Goal: Task Accomplishment & Management: Manage account settings

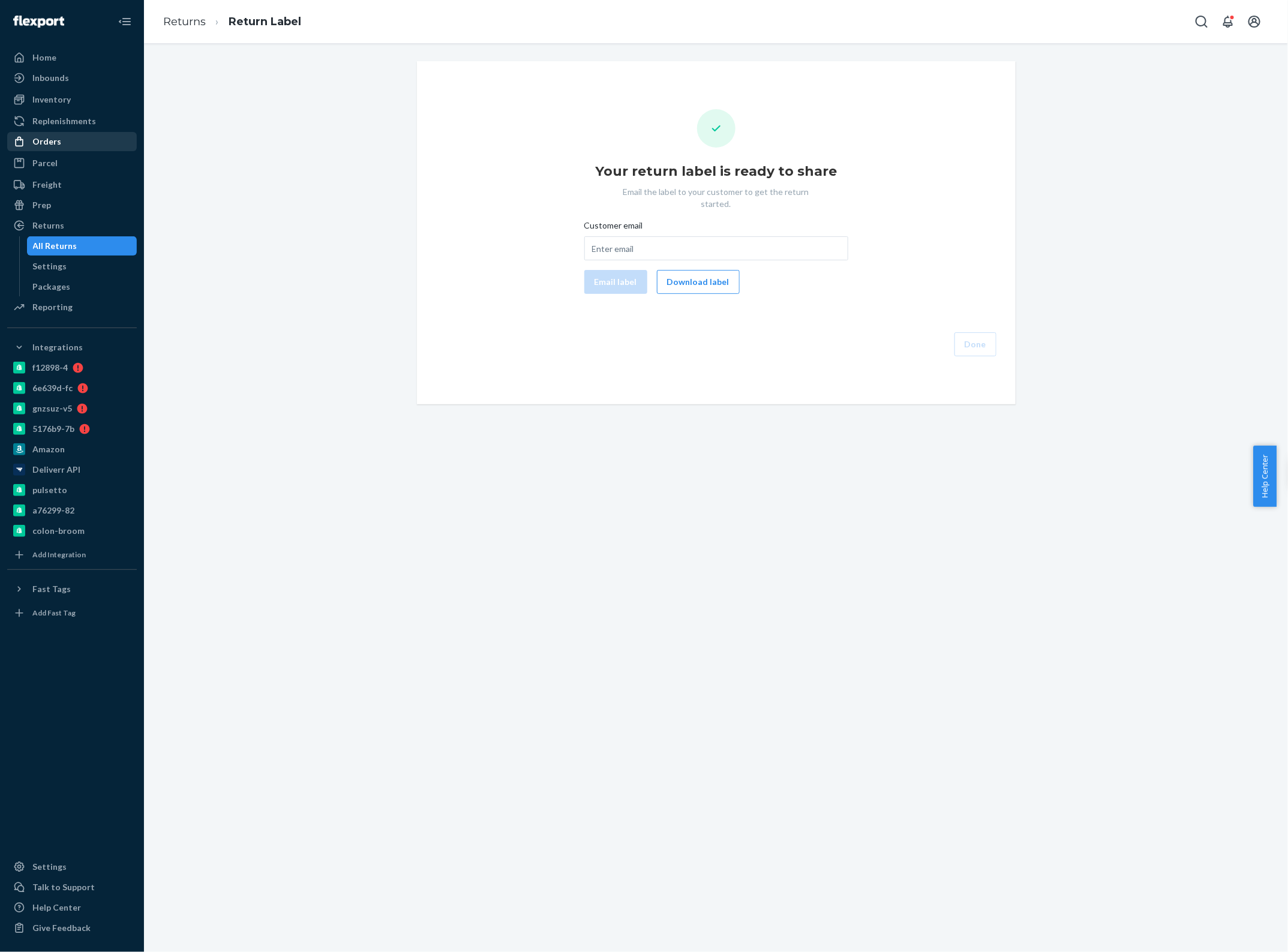
drag, startPoint x: 61, startPoint y: 148, endPoint x: 78, endPoint y: 143, distance: 17.7
click at [61, 148] on div "Orders" at bounding box center [72, 142] width 127 height 17
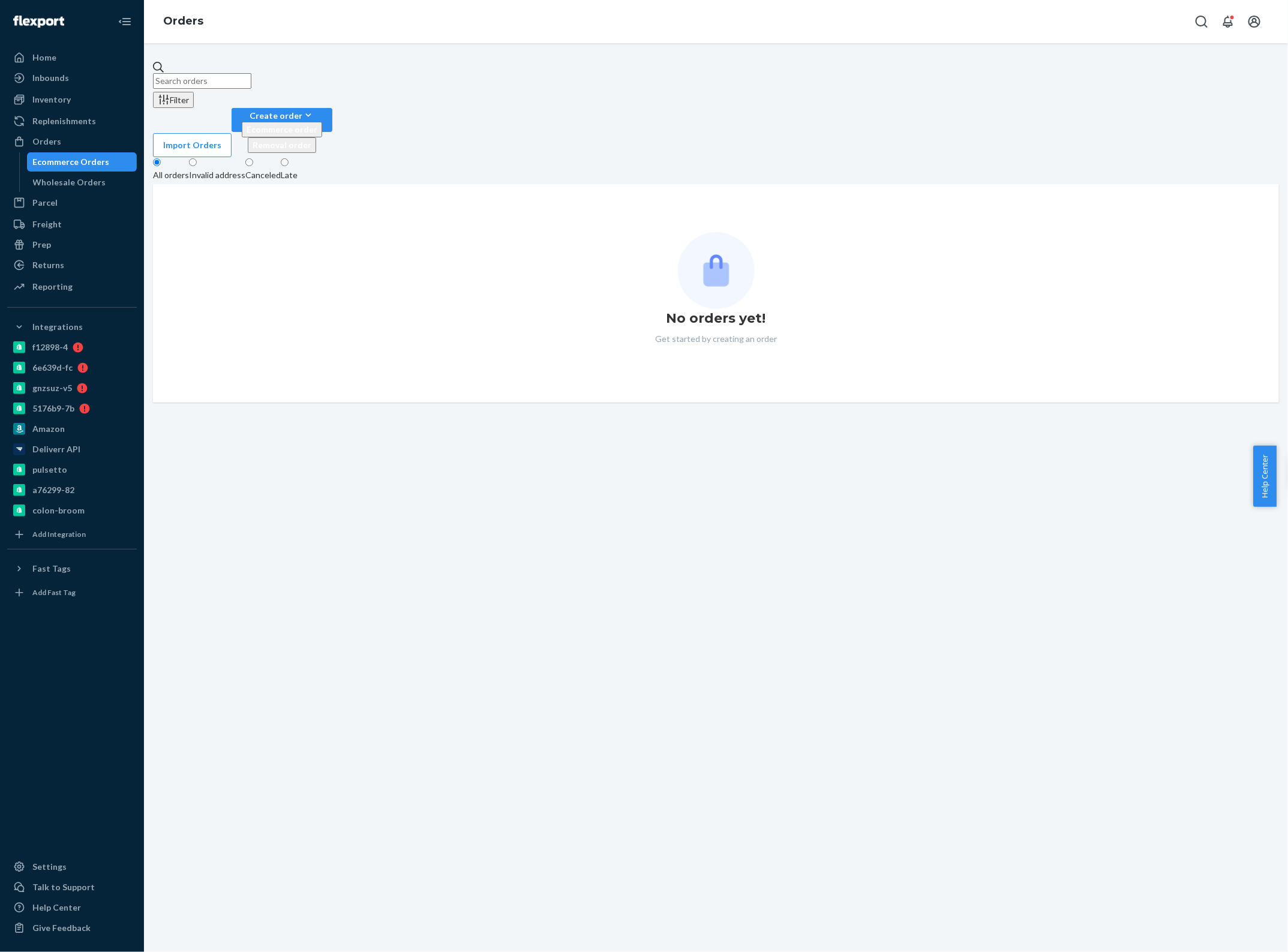
click at [226, 74] on input "text" at bounding box center [202, 81] width 99 height 16
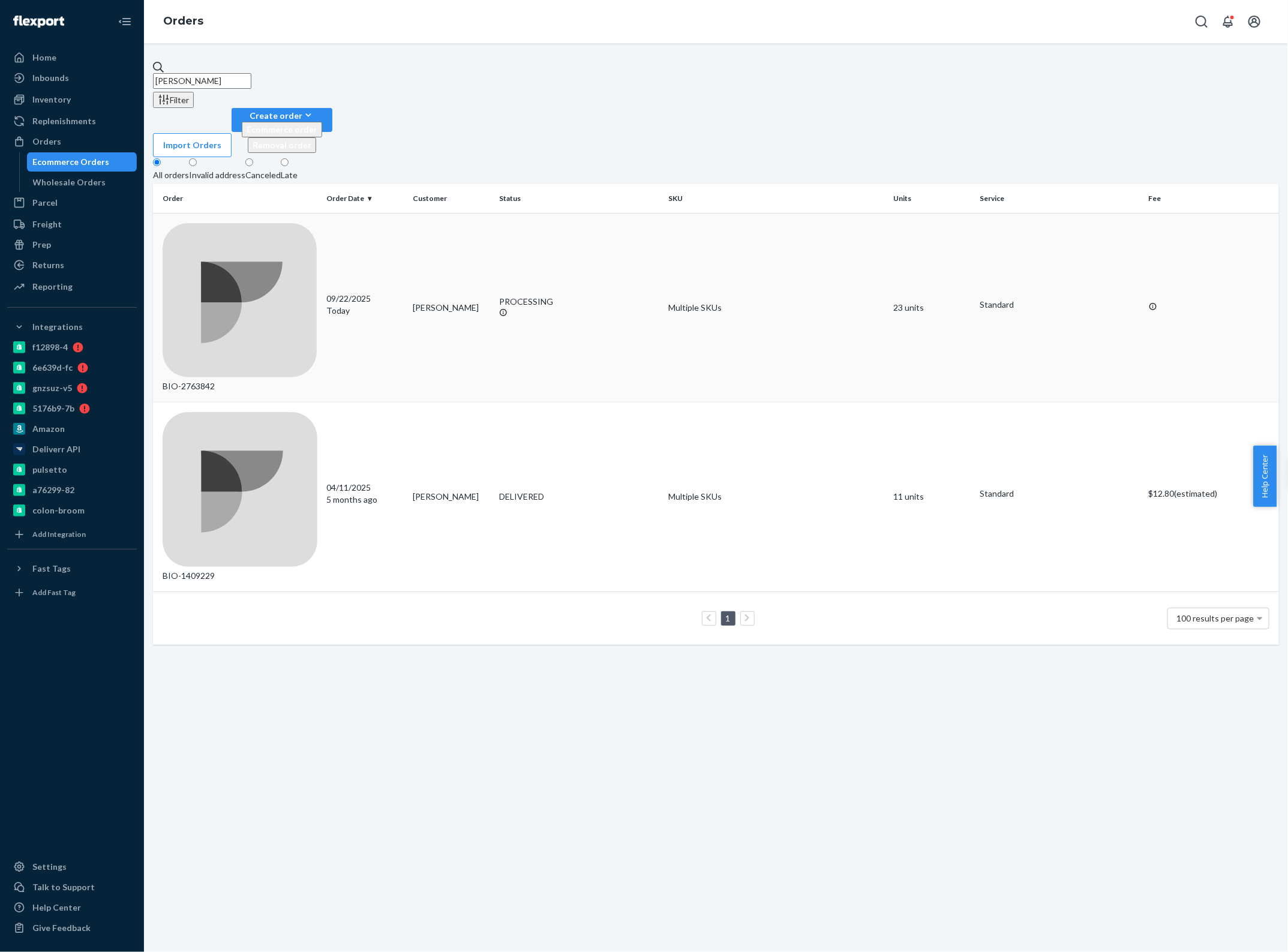
type input "[PERSON_NAME]"
click at [465, 213] on td "[PERSON_NAME]" at bounding box center [451, 308] width 86 height 190
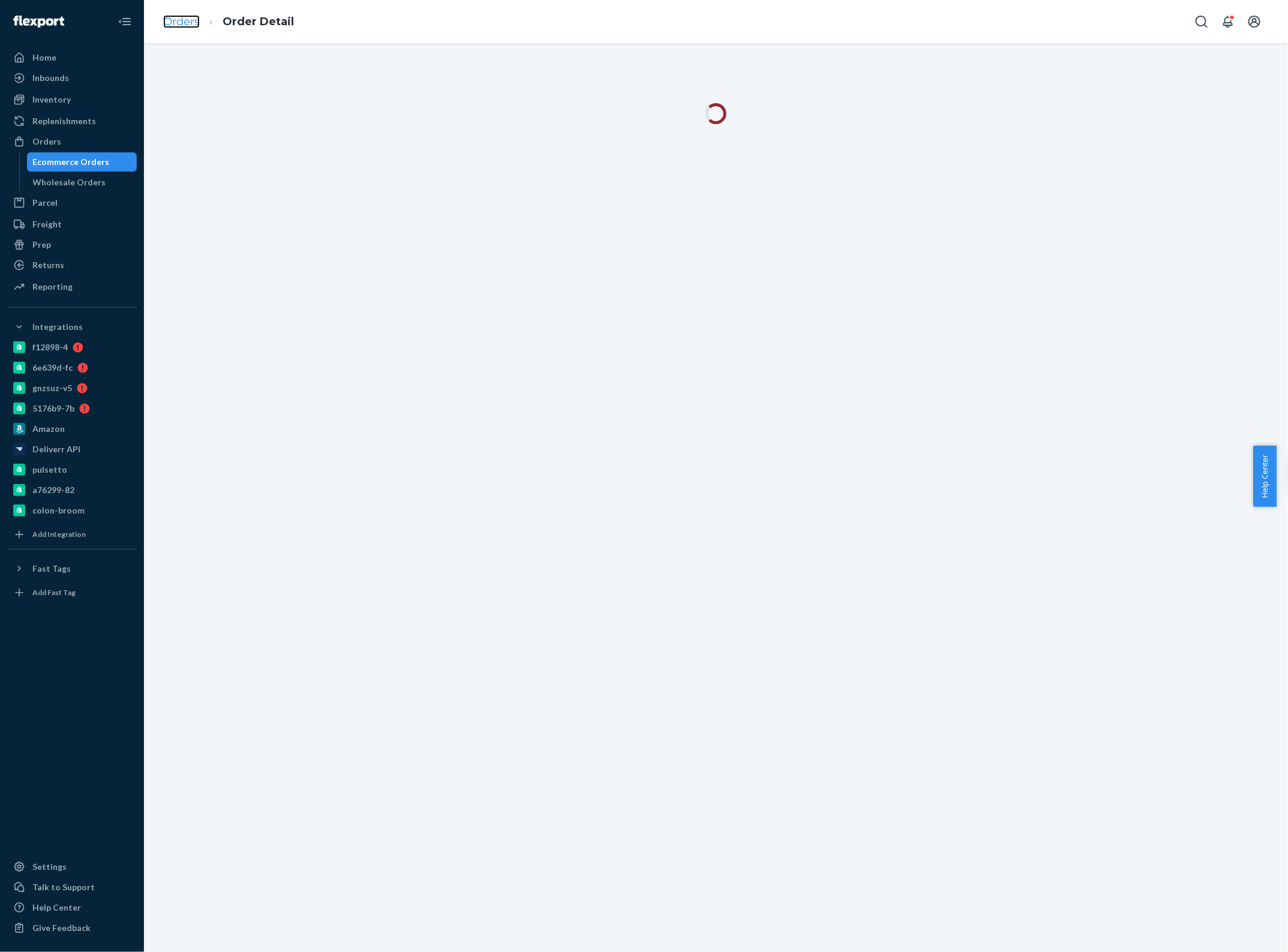
click at [187, 21] on link "Orders" at bounding box center [181, 22] width 37 height 13
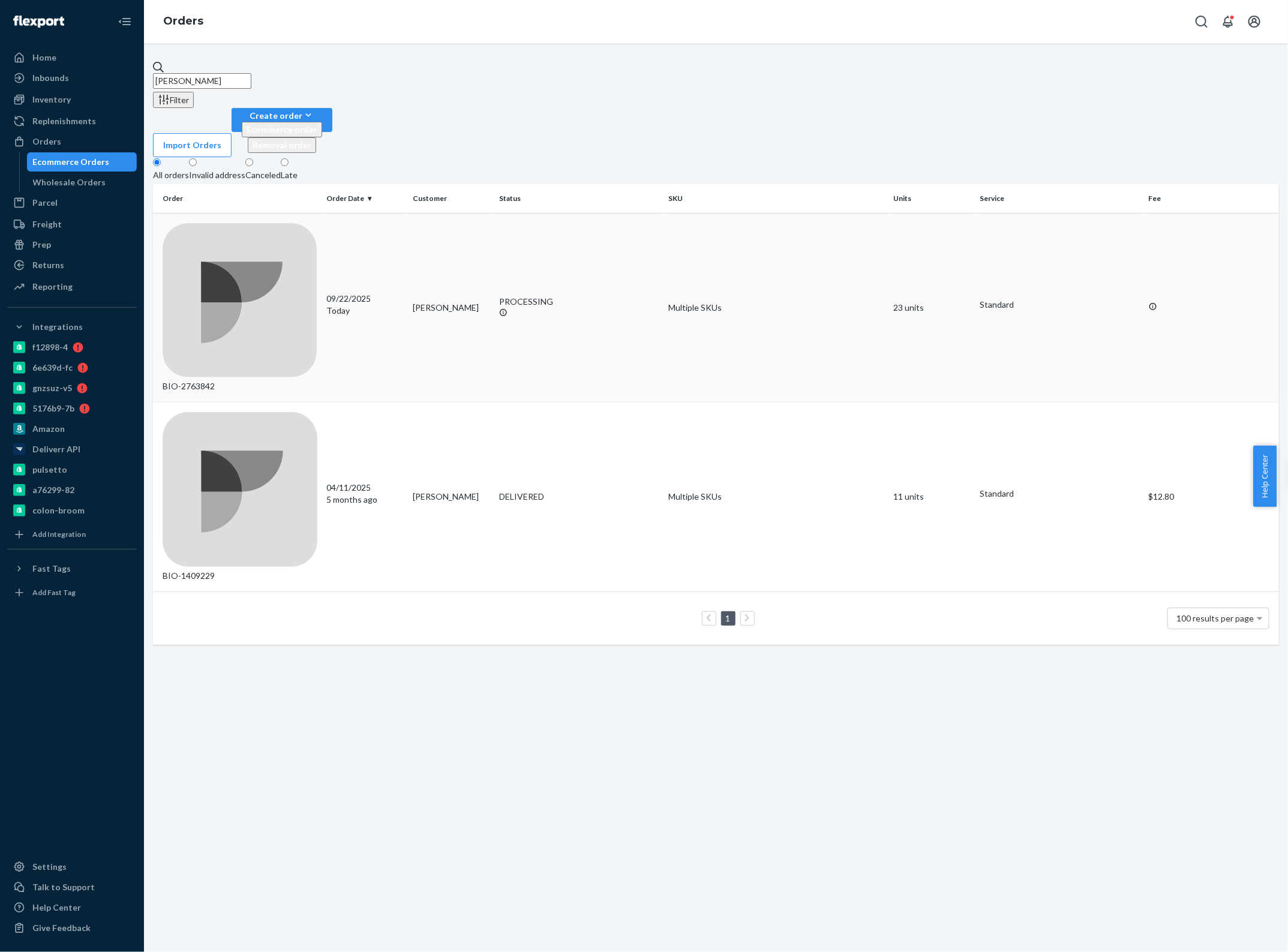
click at [445, 213] on td "[PERSON_NAME]" at bounding box center [451, 308] width 86 height 190
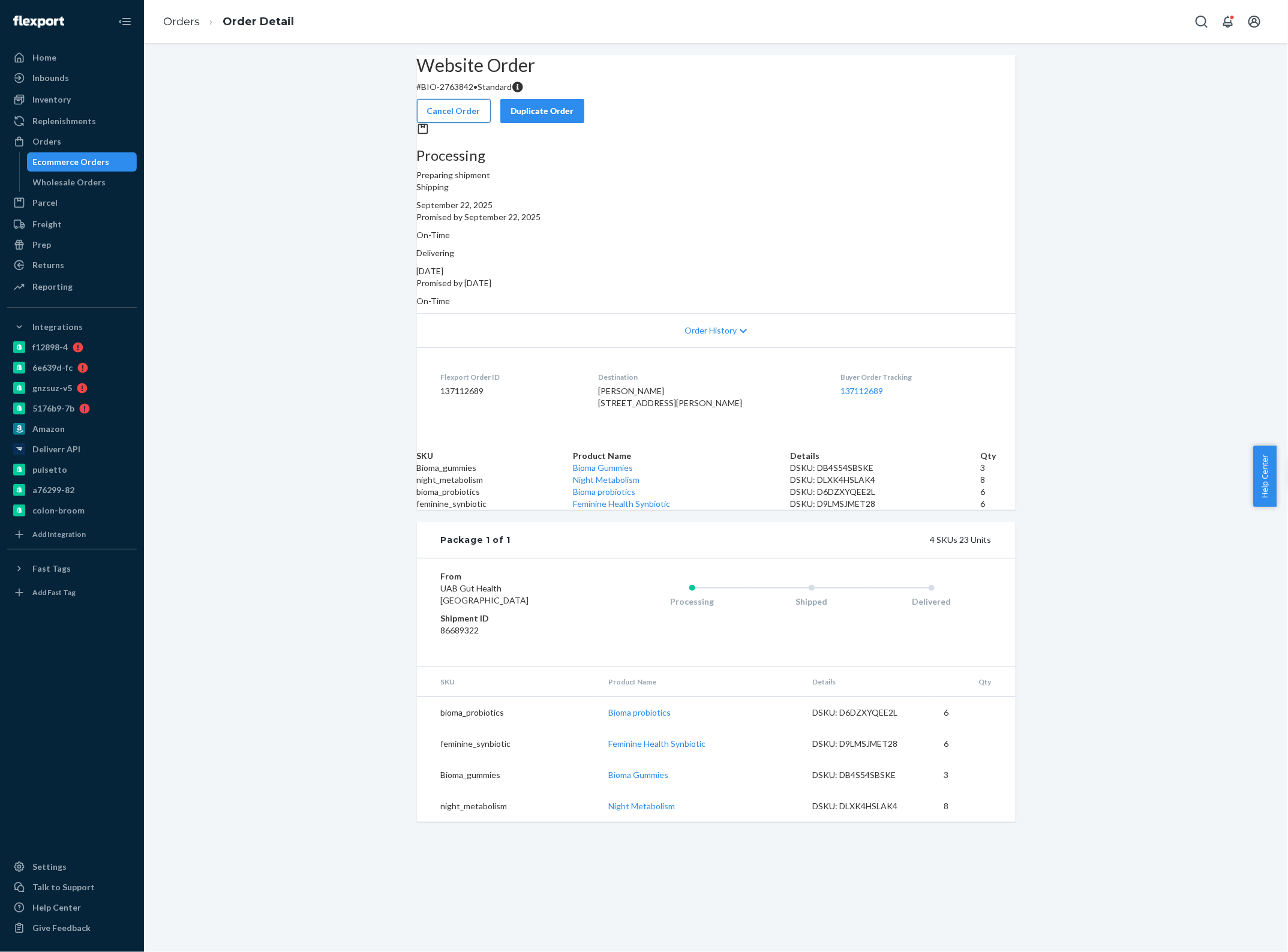
click at [490, 103] on button "Cancel Order" at bounding box center [453, 111] width 74 height 24
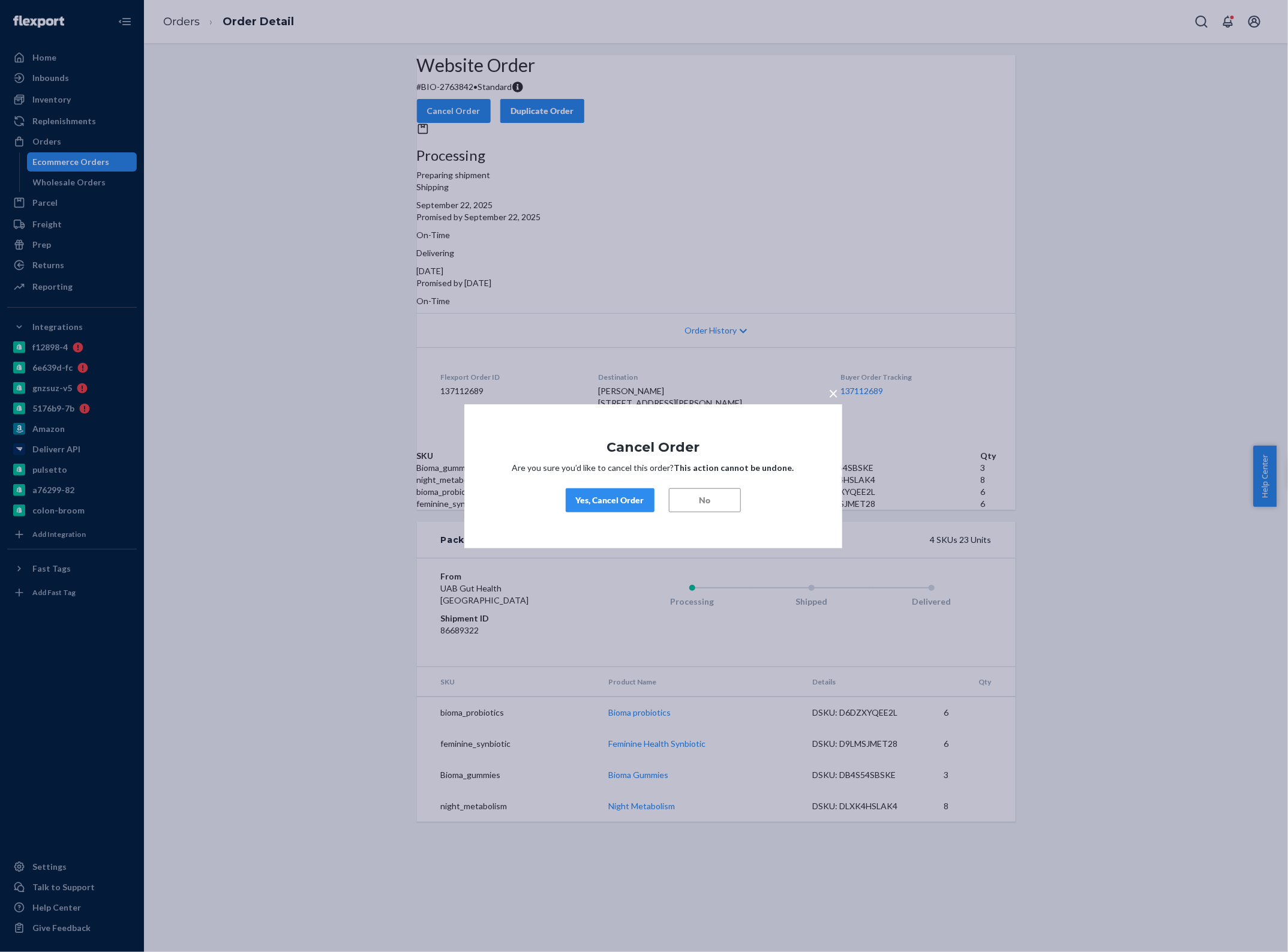
click at [604, 486] on div "× Cancel Order Are you sure you’d like to cancel this order? This action cannot…" at bounding box center [653, 475] width 378 height 144
click at [604, 497] on div "Yes, Cancel Order" at bounding box center [610, 500] width 68 height 12
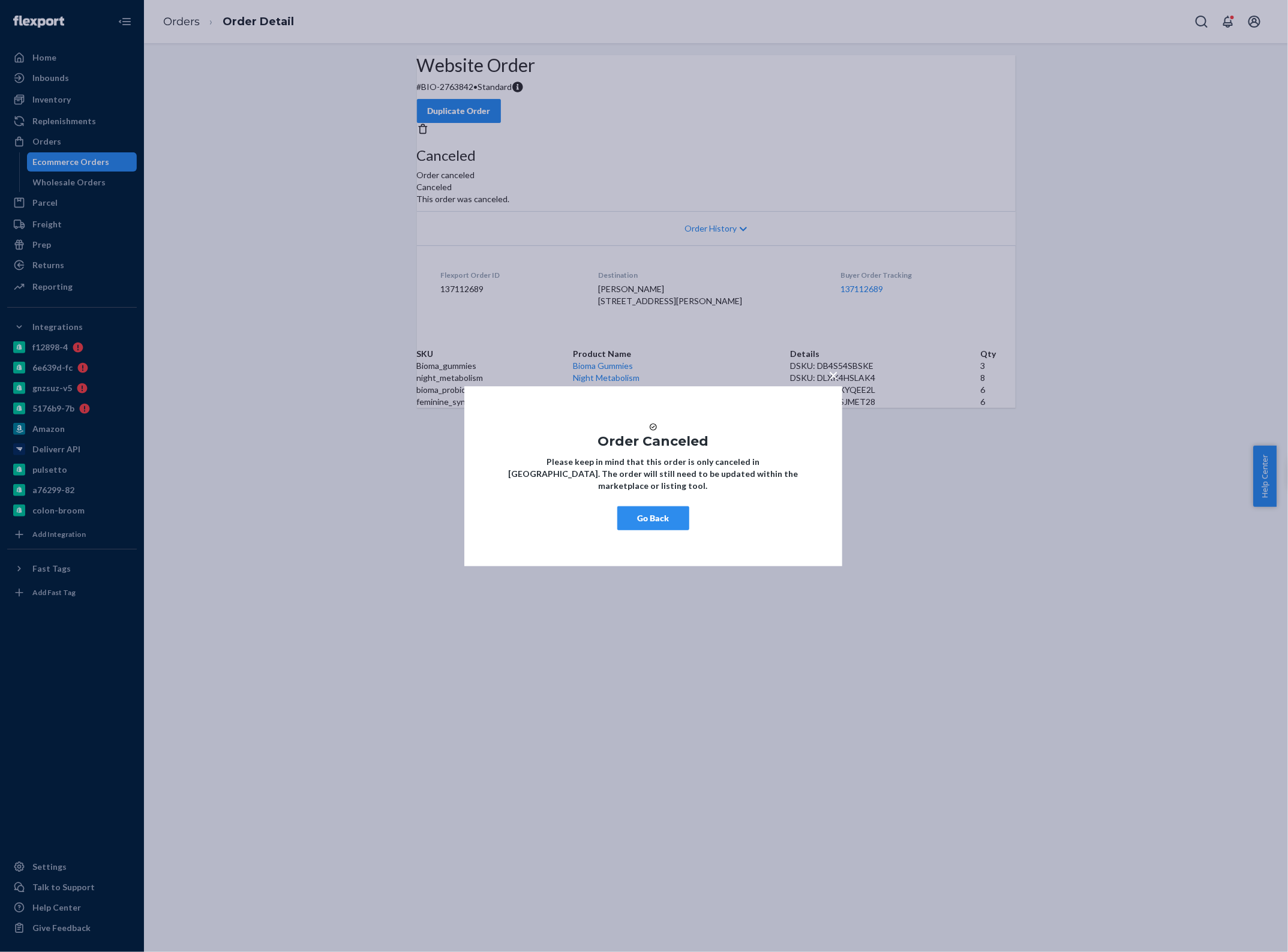
click at [661, 527] on button "Go Back" at bounding box center [653, 518] width 72 height 24
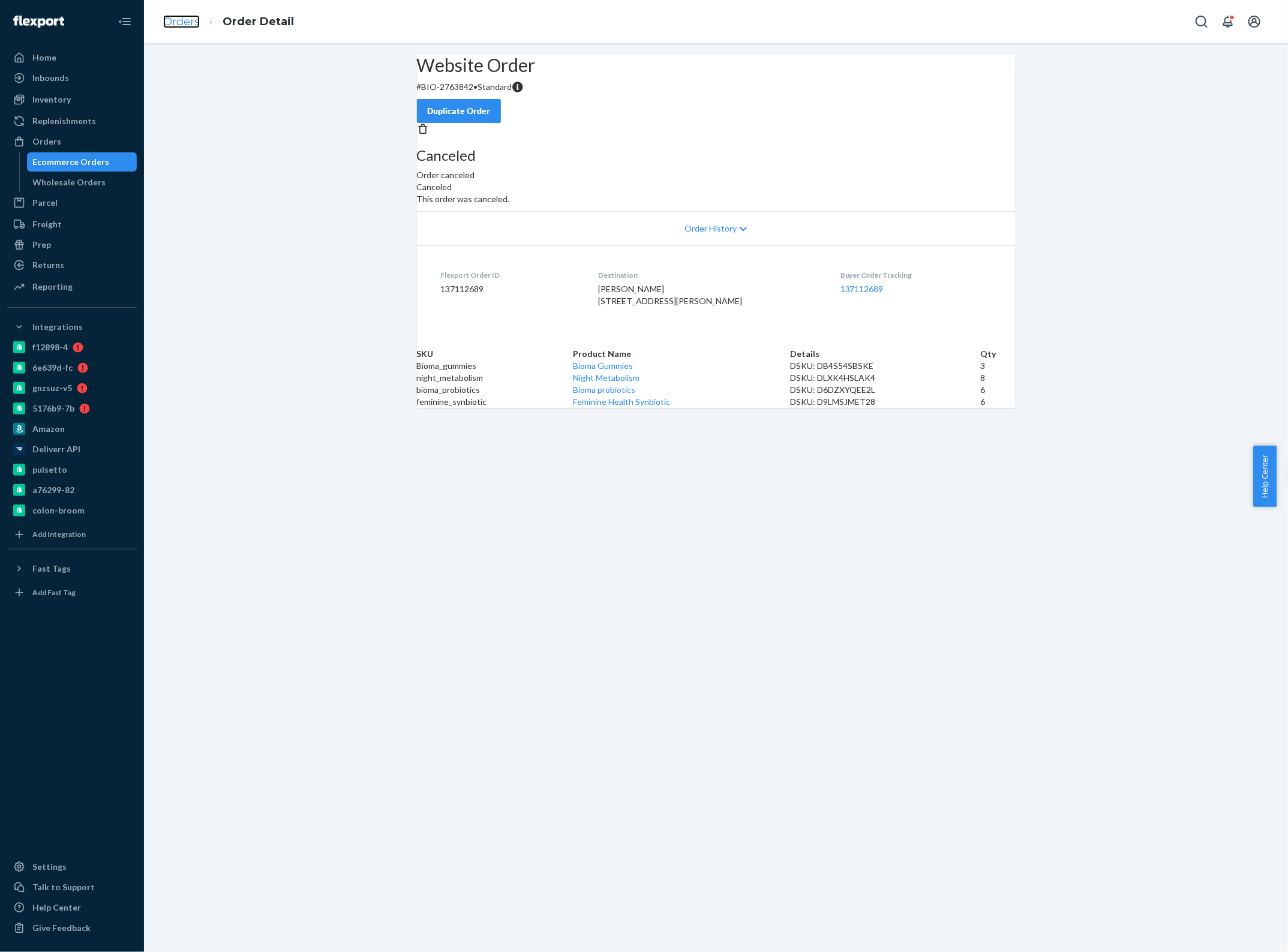
click at [187, 15] on link "Orders" at bounding box center [181, 22] width 37 height 13
